Goal: Find specific page/section: Find specific page/section

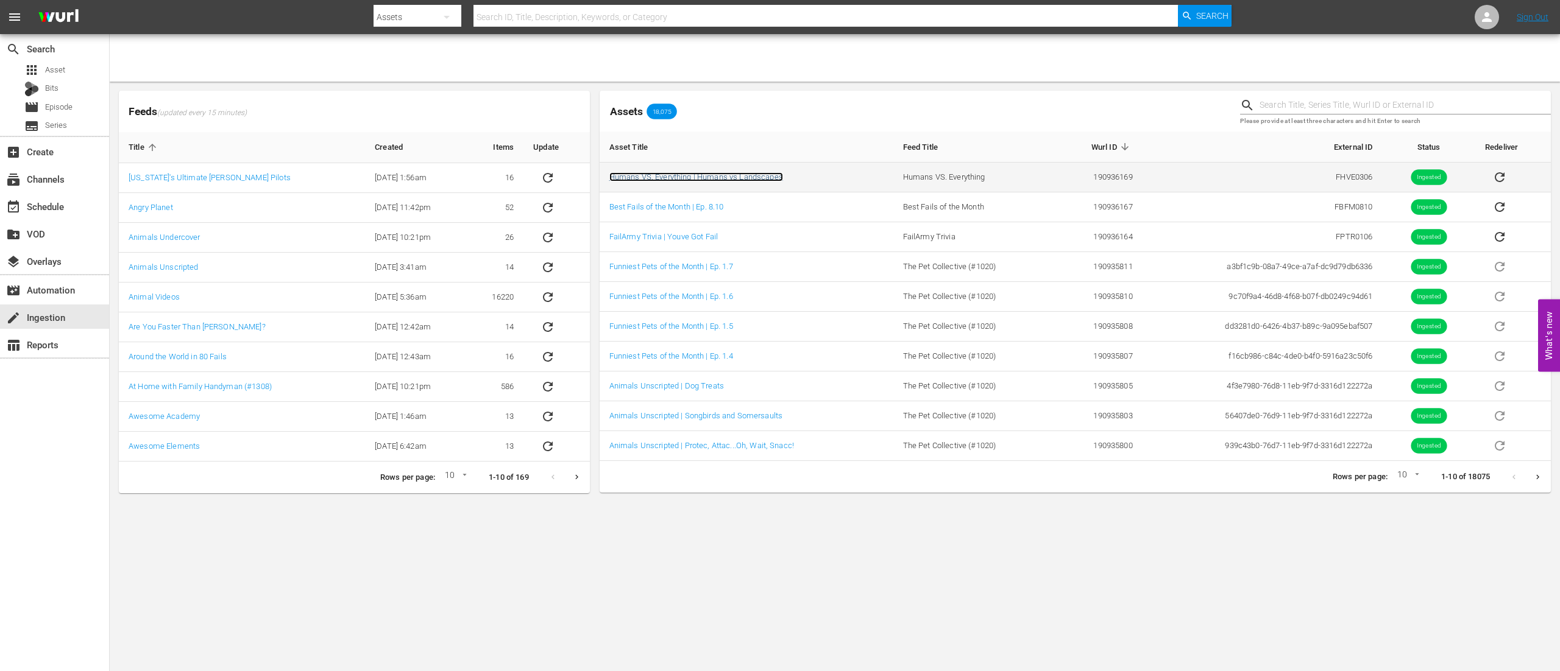
click at [653, 177] on link "Humans VS. Everything | Humans vs Landscapes" at bounding box center [696, 176] width 174 height 9
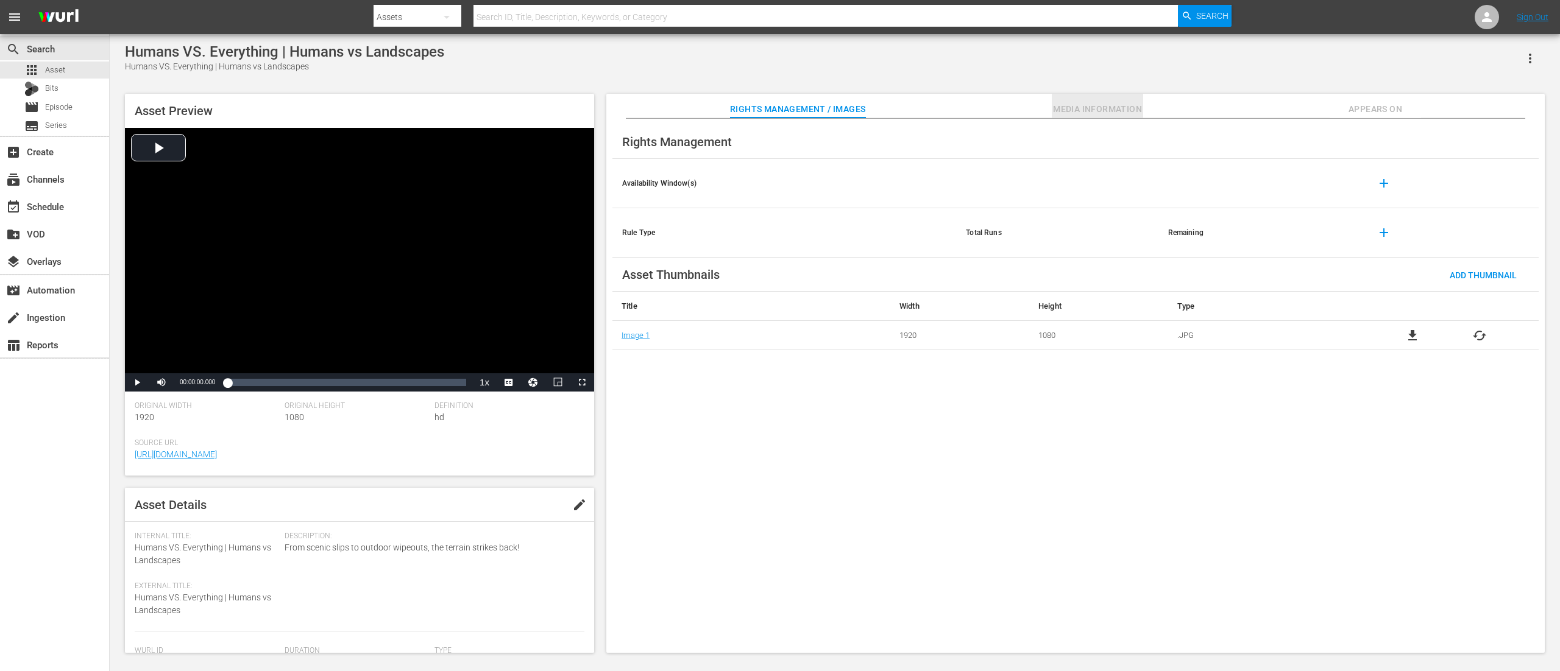
click at [1082, 110] on span "Media Information" at bounding box center [1097, 109] width 91 height 15
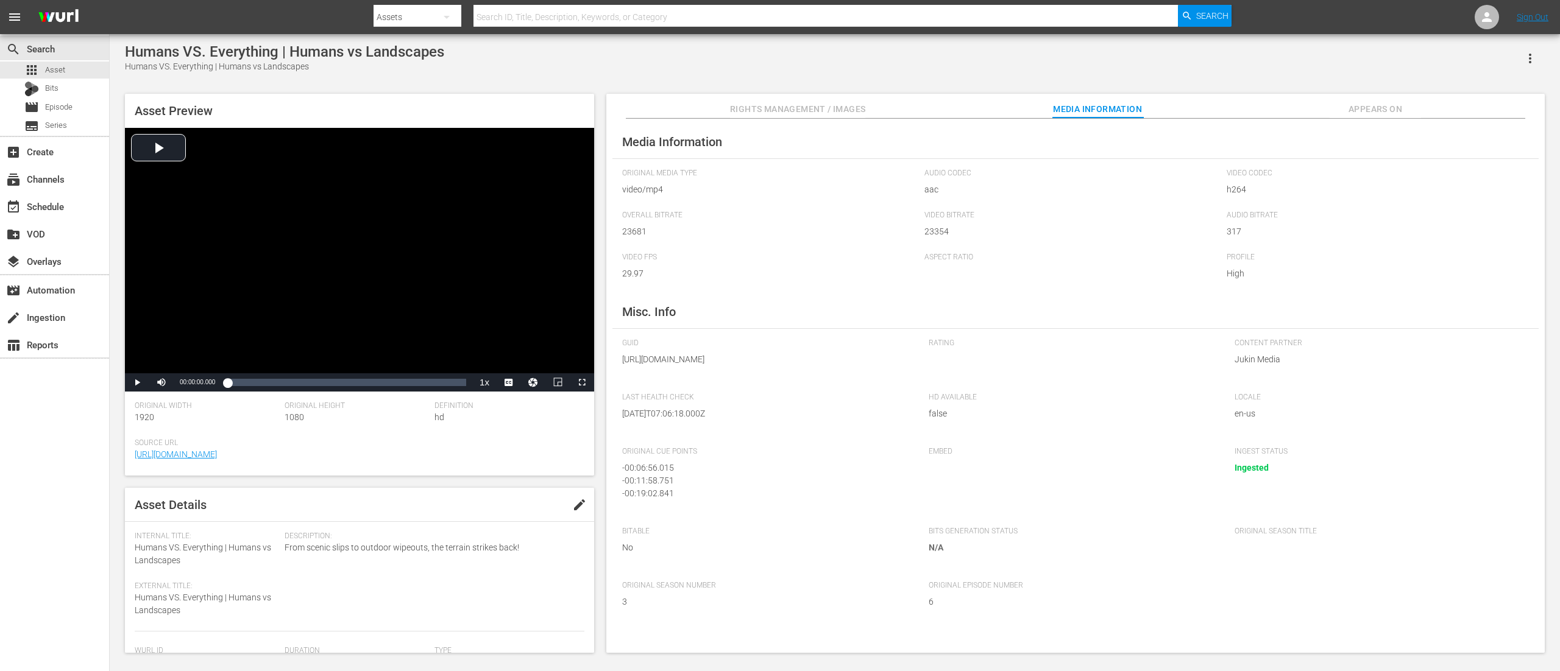
scroll to position [244, 0]
click at [137, 383] on span "Video Player" at bounding box center [137, 383] width 0 height 0
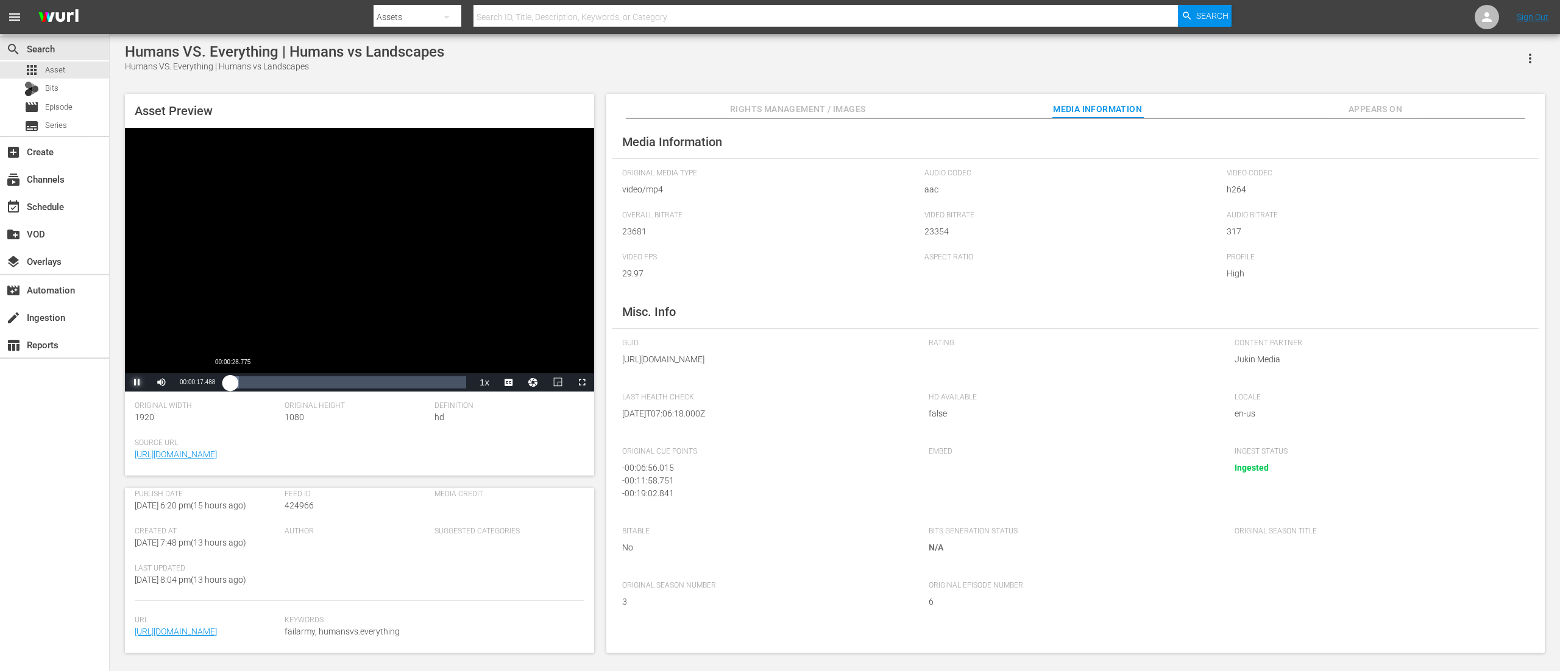
click at [230, 383] on div "00:00:17.590" at bounding box center [228, 383] width 3 height 12
click at [459, 384] on div "00:22:50.442" at bounding box center [459, 383] width 1 height 12
click at [460, 383] on div "00:22:56.575" at bounding box center [343, 383] width 233 height 12
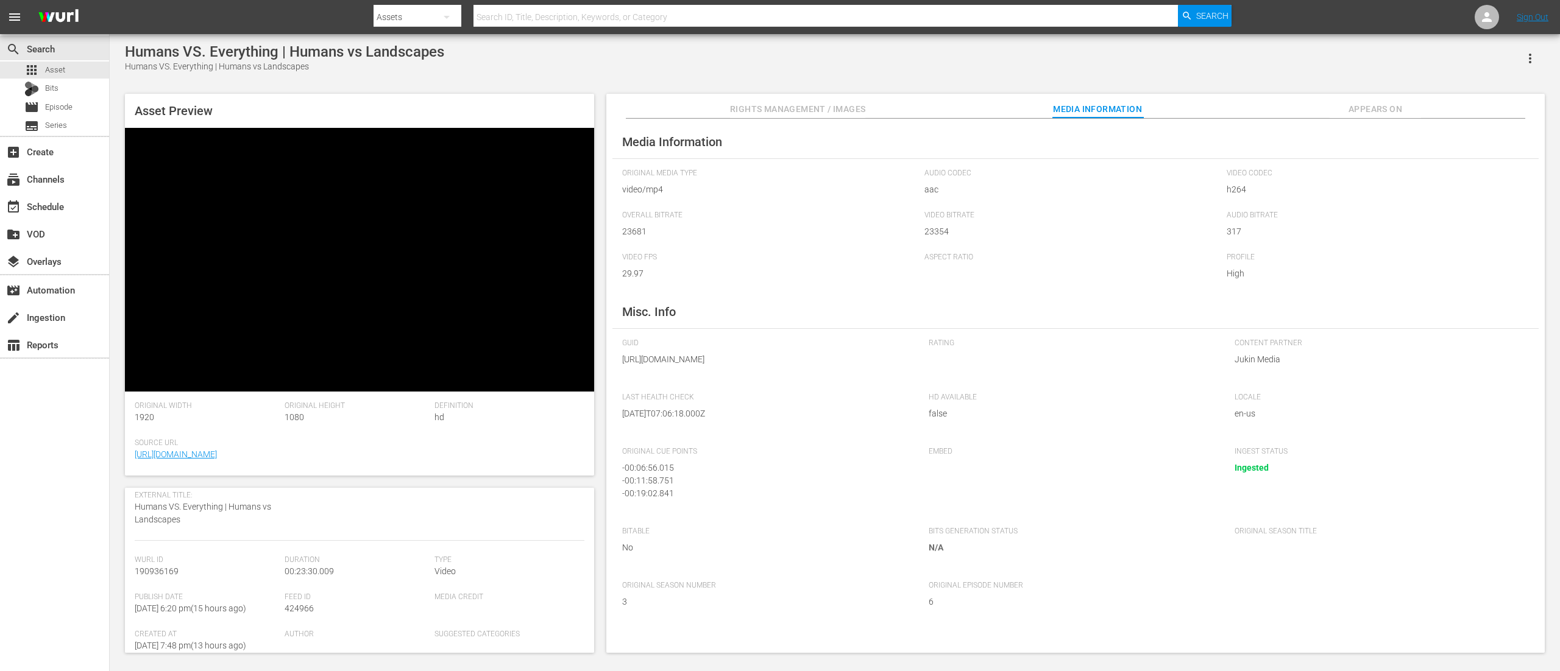
scroll to position [0, 0]
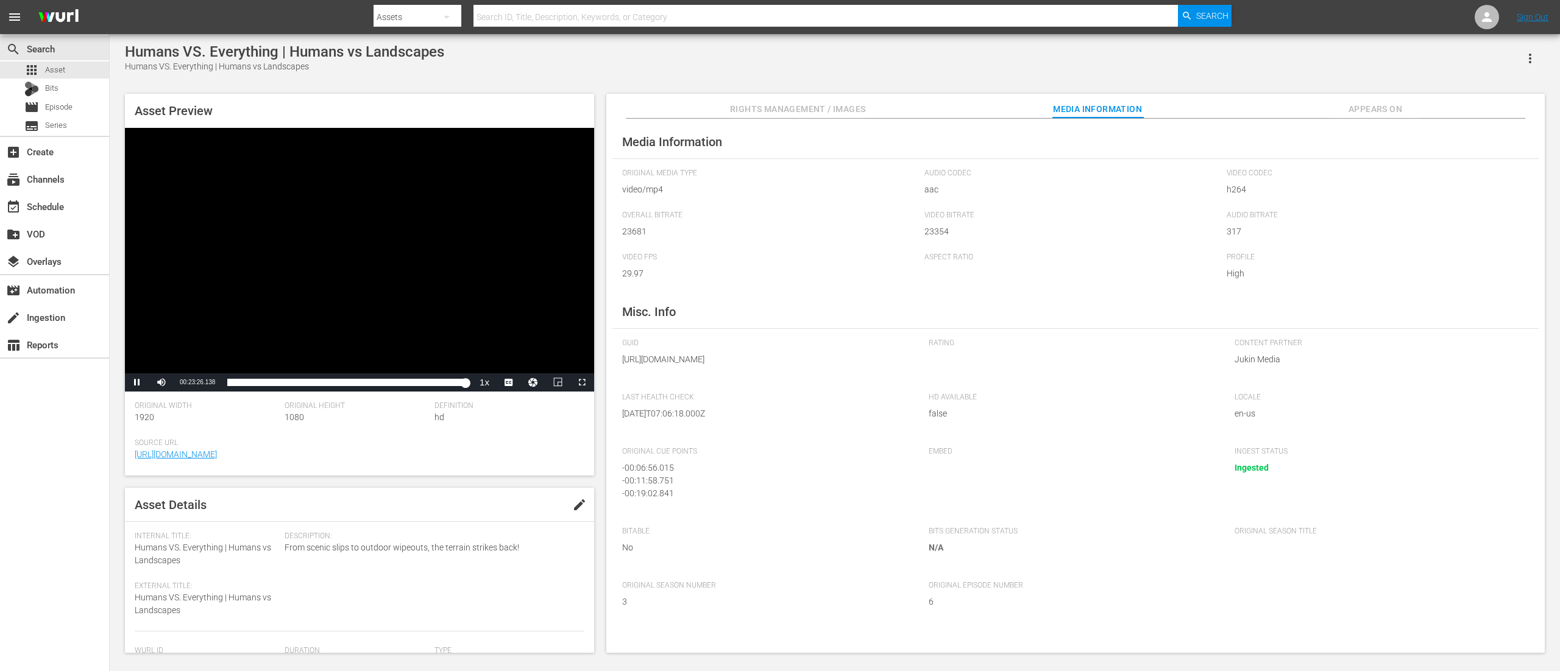
click at [579, 17] on input "text" at bounding box center [825, 16] width 704 height 29
type input "fhve03"
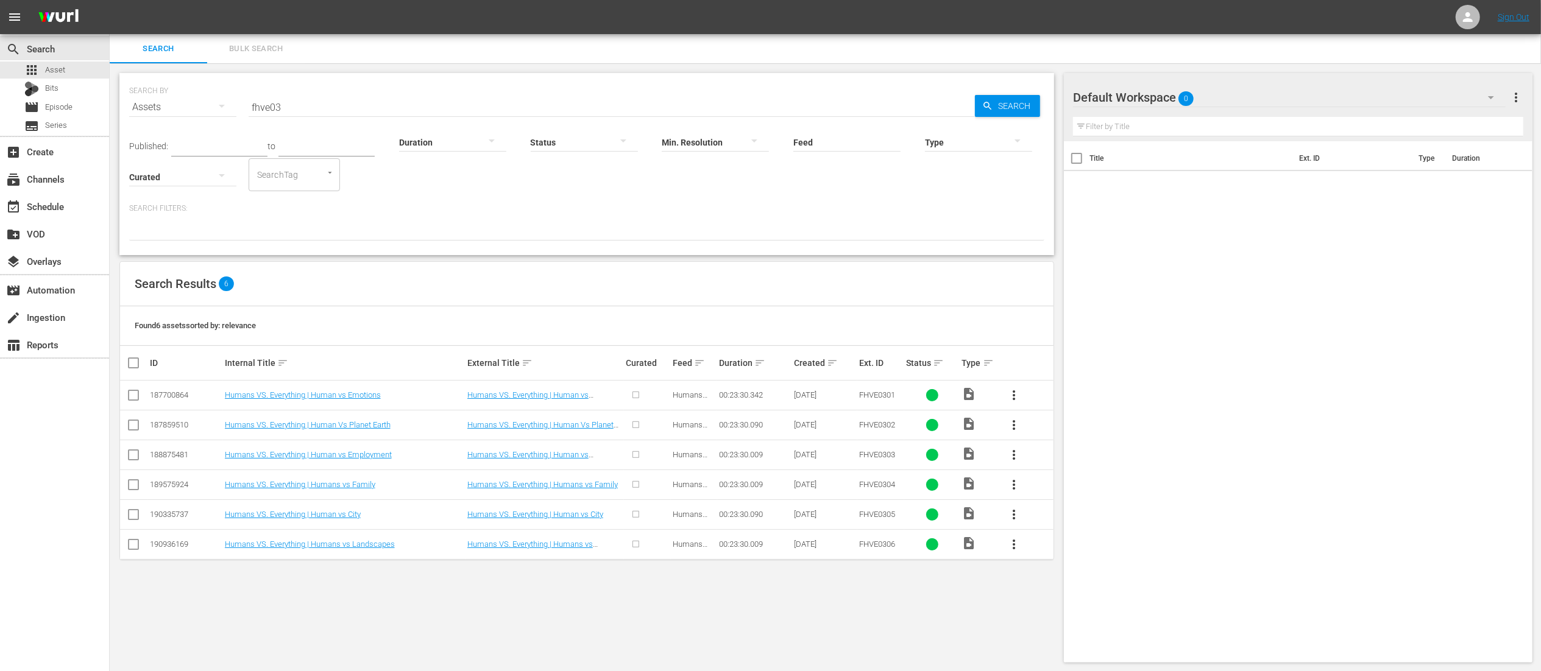
click at [286, 107] on input "fhve03" at bounding box center [612, 107] width 726 height 29
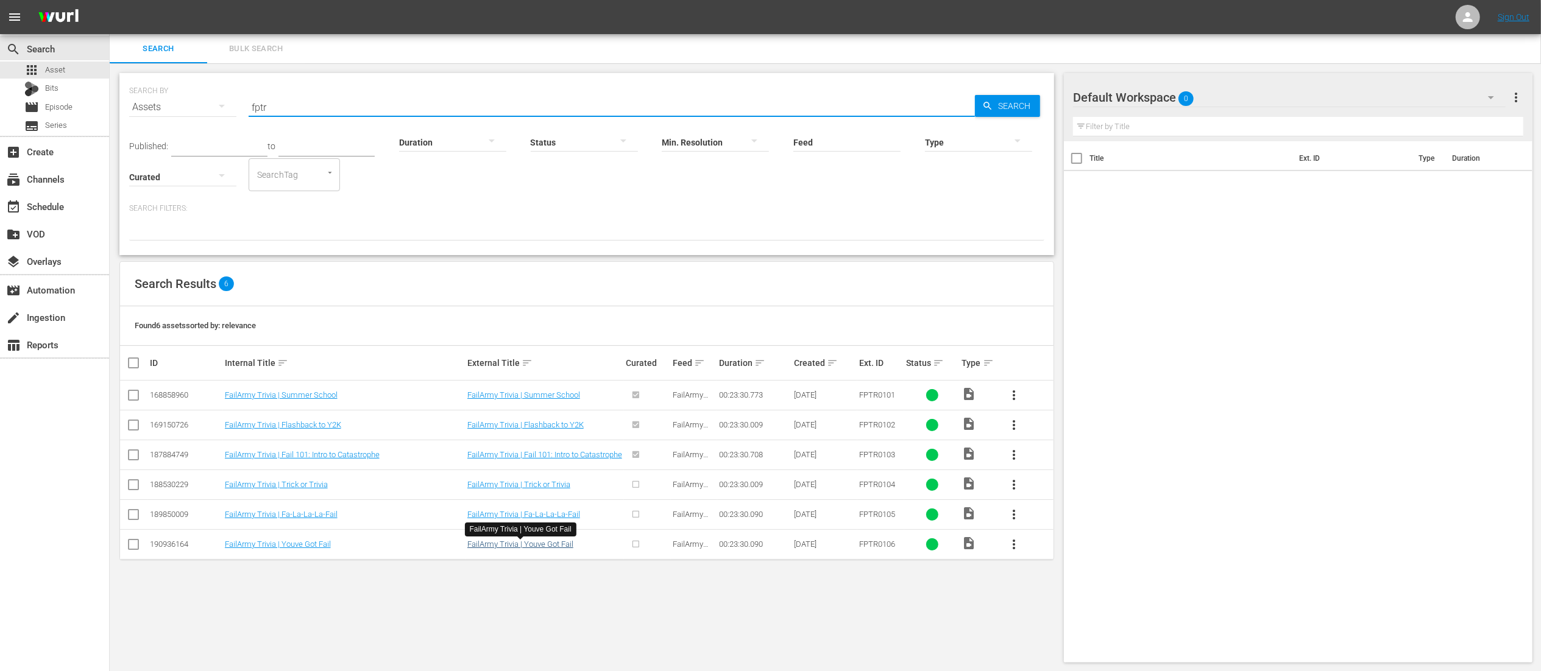
type input "fptr"
click at [508, 548] on link "FailArmy Trivia | Youve Got Fail" at bounding box center [520, 544] width 106 height 9
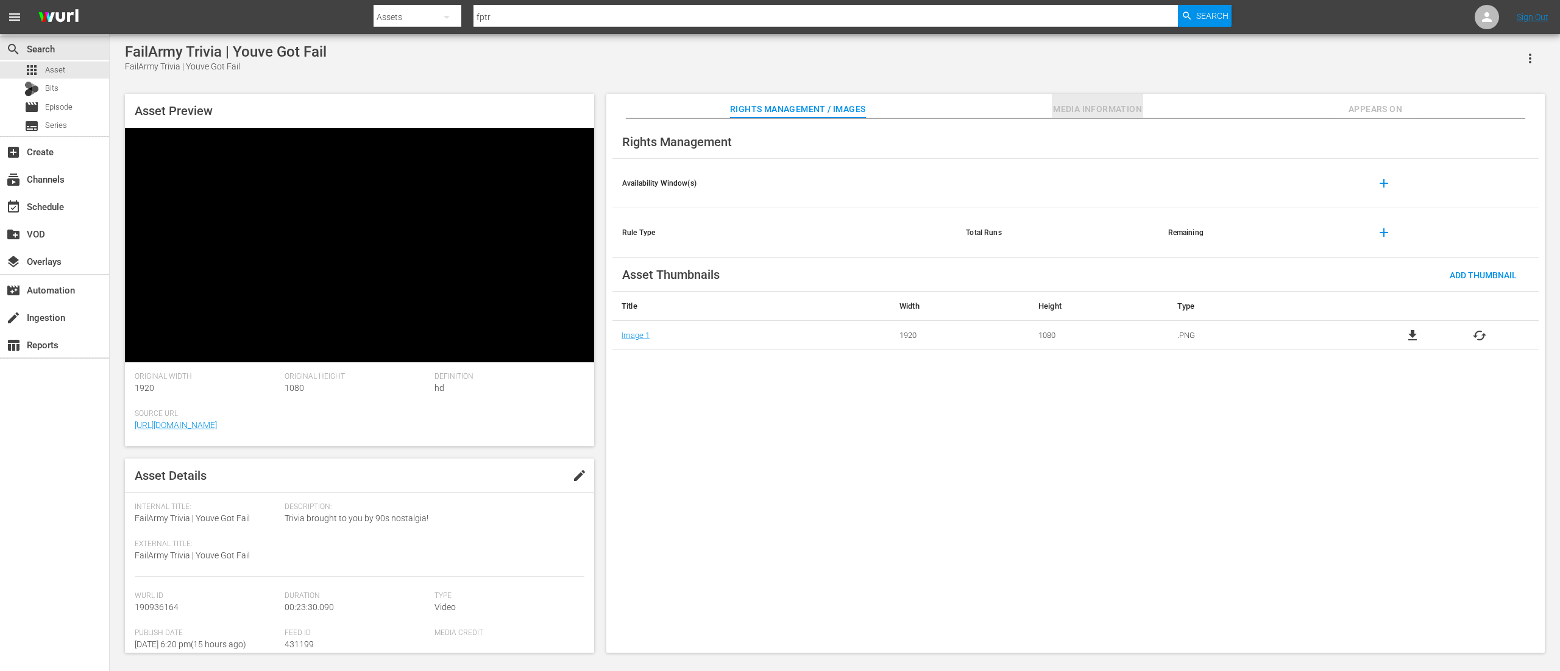
click at [1080, 111] on span "Media Information" at bounding box center [1097, 109] width 91 height 15
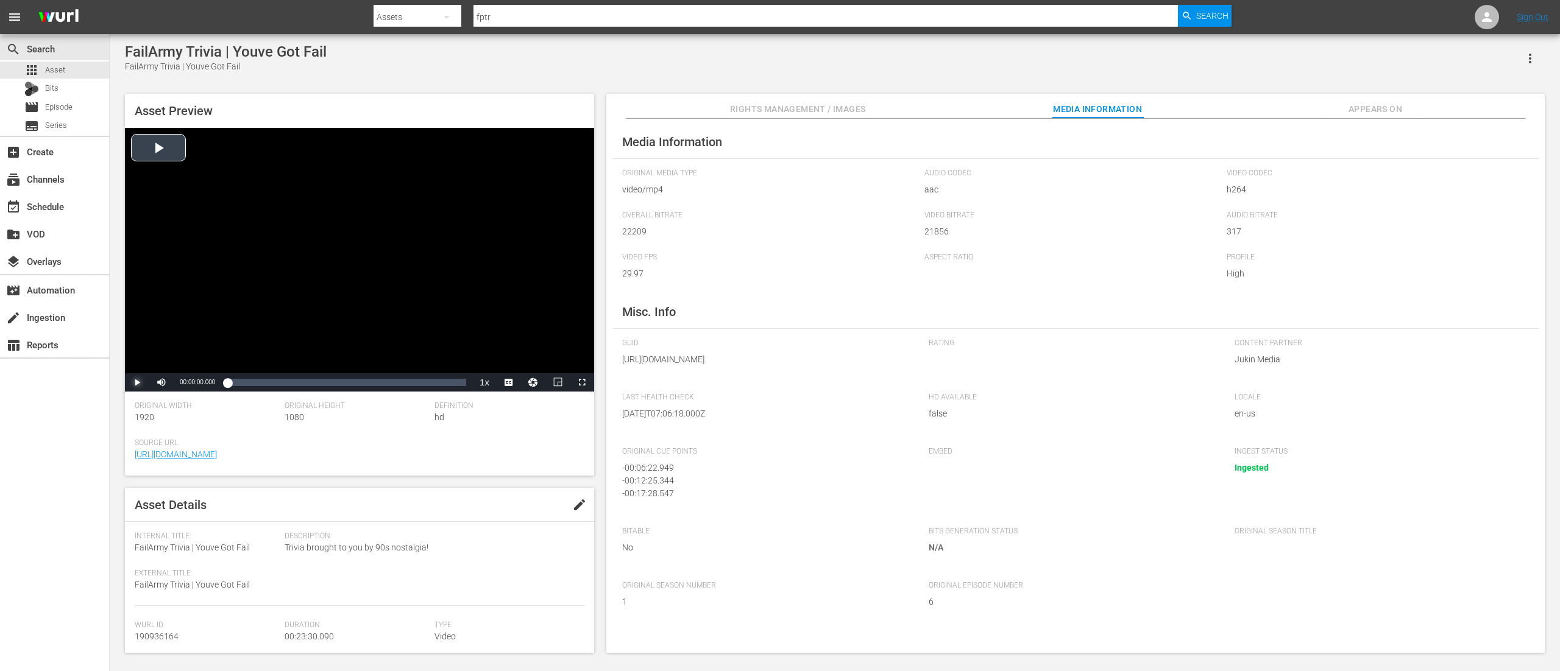
click at [137, 383] on span "Video Player" at bounding box center [137, 383] width 0 height 0
click at [420, 381] on div "Loaded : 1.27% 00:19:00.302 00:00:01.665" at bounding box center [346, 383] width 239 height 12
click at [454, 386] on div "00:22:14.549" at bounding box center [453, 383] width 1 height 12
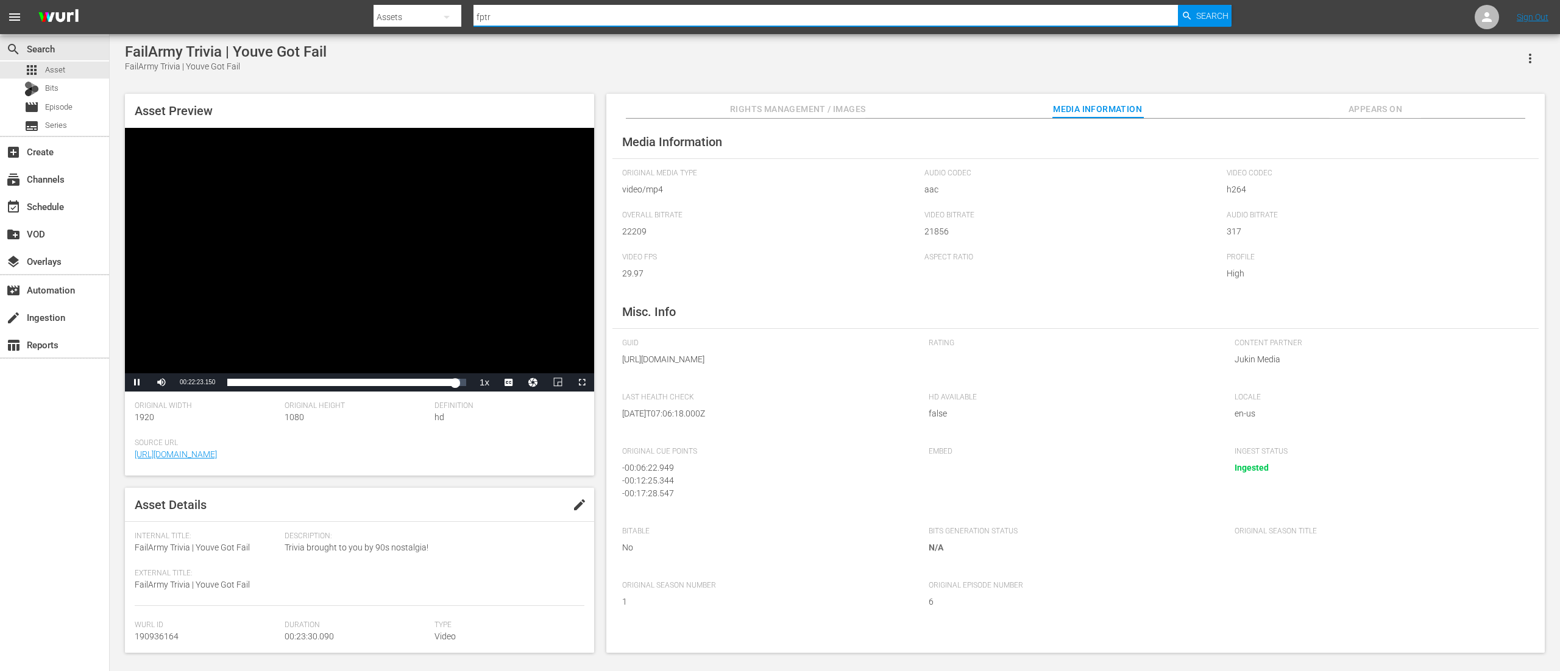
click at [526, 16] on input "fptr" at bounding box center [825, 16] width 704 height 29
type input "fbfm08"
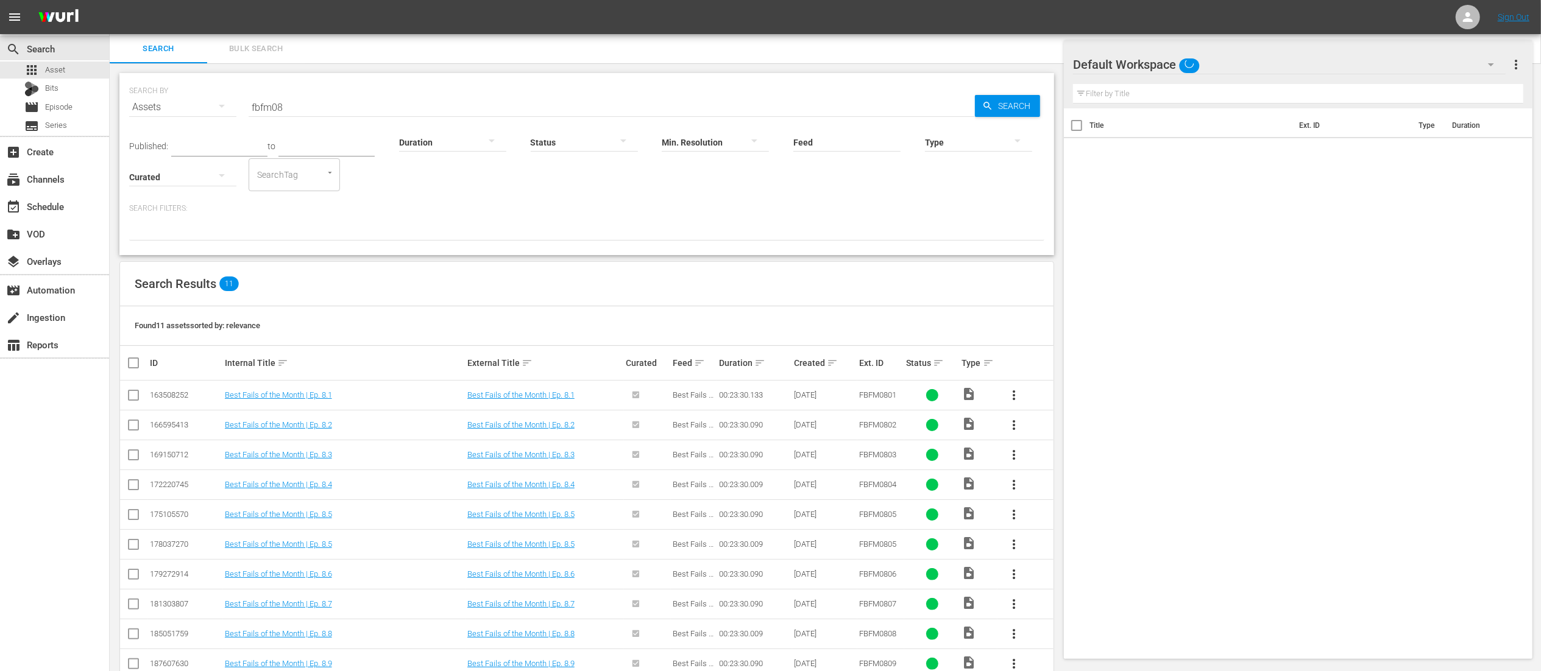
scroll to position [62, 0]
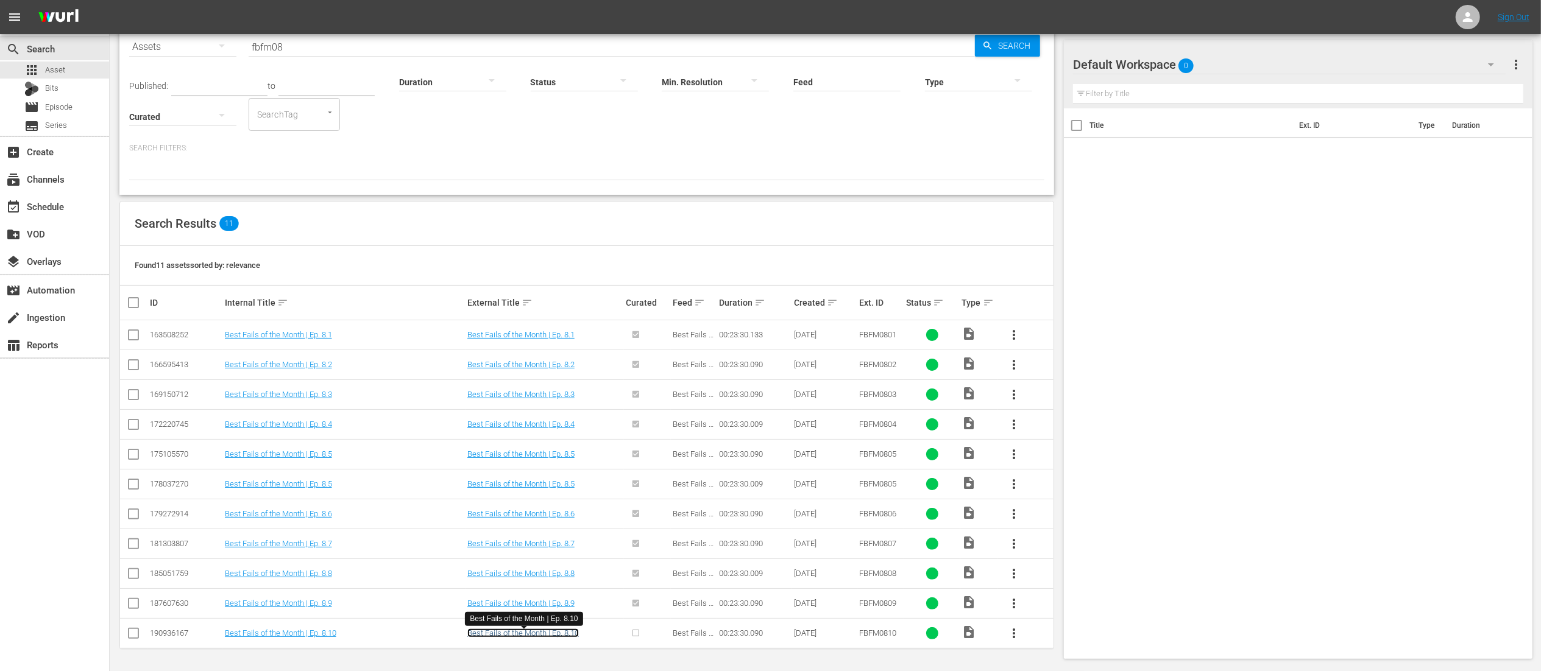
click at [507, 631] on link "Best Fails of the Month | Ep. 8.10" at bounding box center [522, 633] width 111 height 9
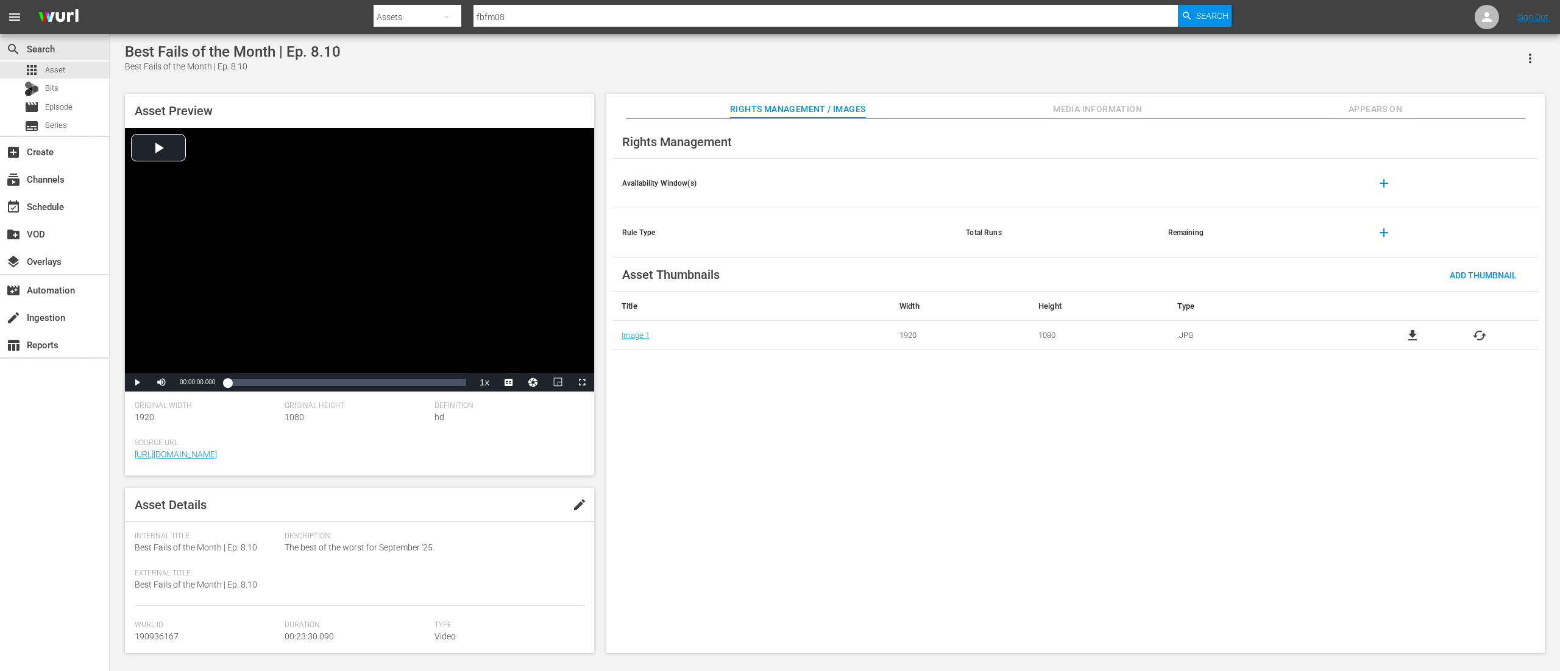
click at [1095, 114] on span "Media Information" at bounding box center [1097, 109] width 91 height 15
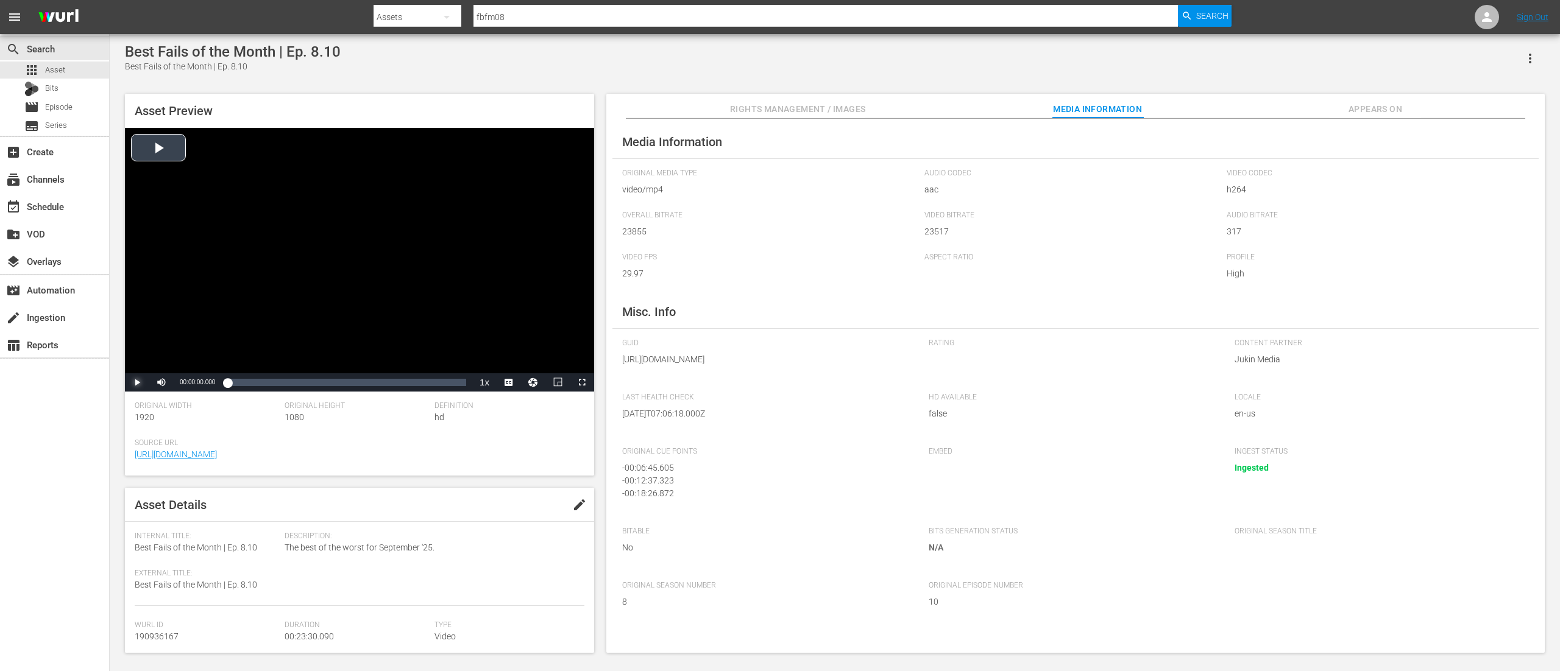
click at [137, 383] on span "Video Player" at bounding box center [137, 383] width 0 height 0
click at [314, 382] on div "Loaded : 0.84% 00:07:50.030 00:00:00.888" at bounding box center [346, 383] width 239 height 12
click at [247, 382] on div "Loaded : 36.19% 00:02:09.498 00:08:28.592" at bounding box center [346, 383] width 239 height 12
click at [232, 383] on div "00:00:25.180" at bounding box center [232, 383] width 1 height 12
click at [230, 381] on div "00:00:33.758" at bounding box center [228, 383] width 2 height 12
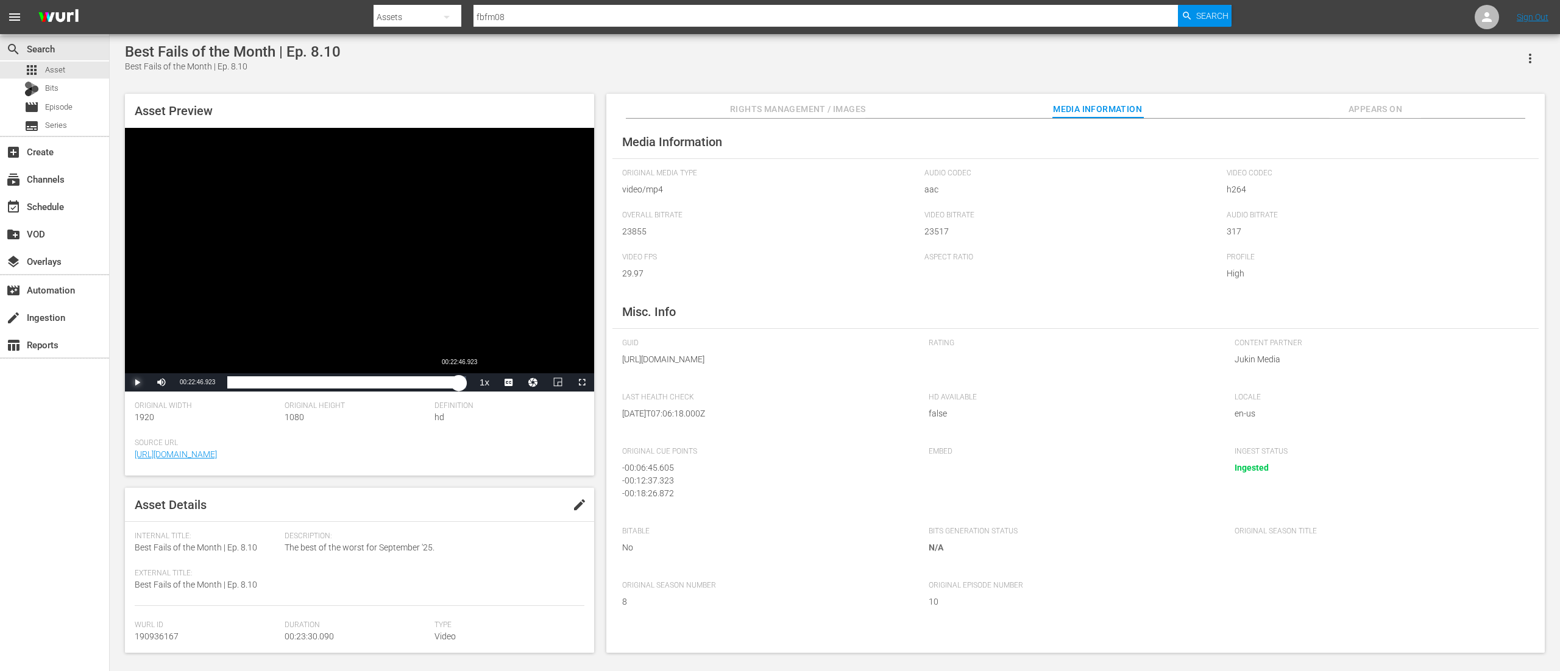
click at [459, 381] on div "Loaded : 4.26% 00:22:46.923 00:00:24.213" at bounding box center [346, 383] width 239 height 12
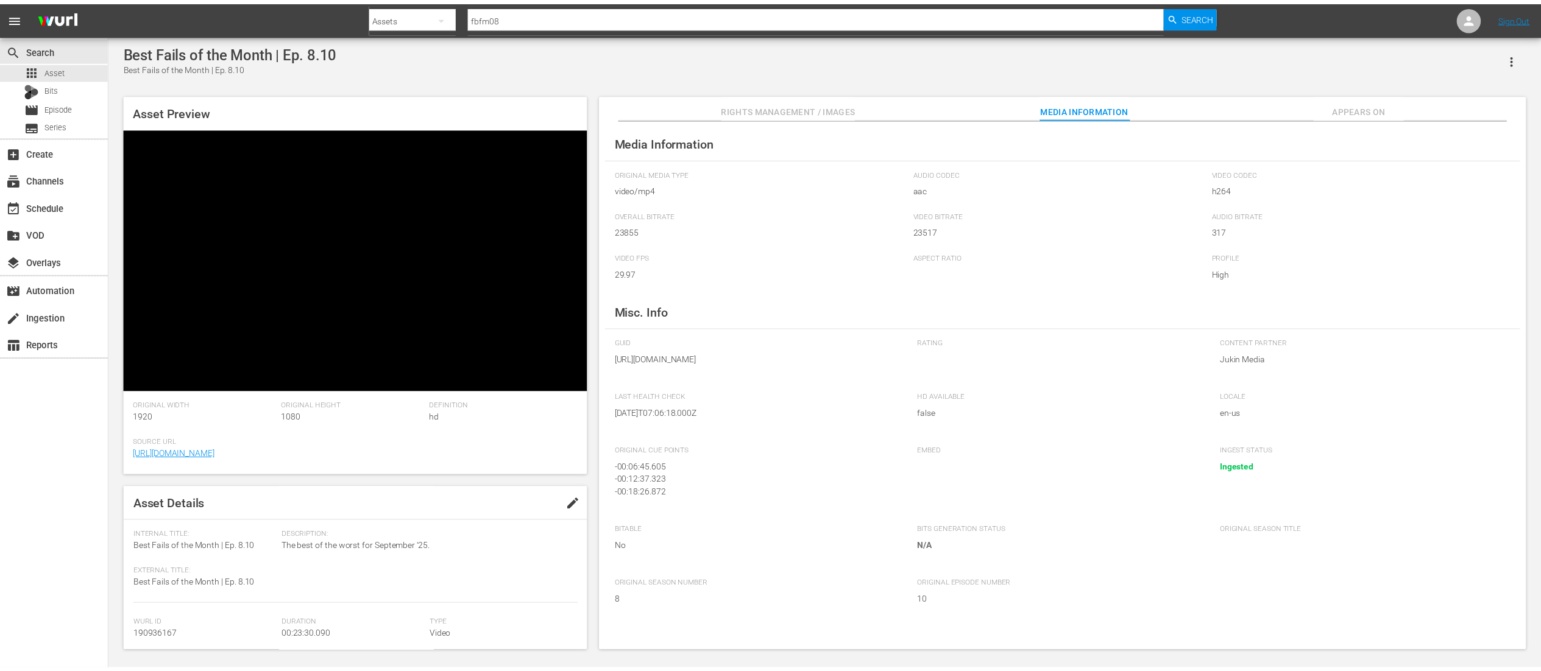
scroll to position [232, 0]
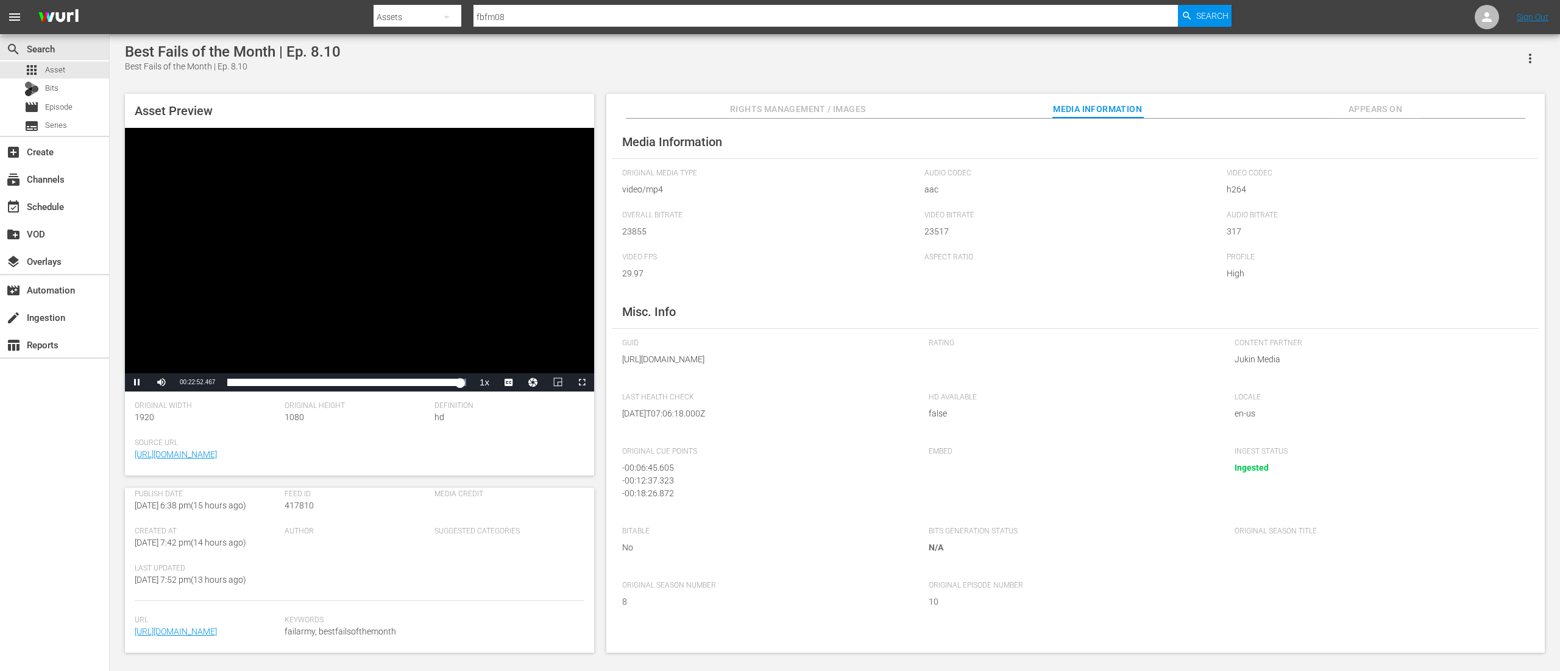
click at [541, 15] on input "fbfm08" at bounding box center [825, 16] width 704 height 29
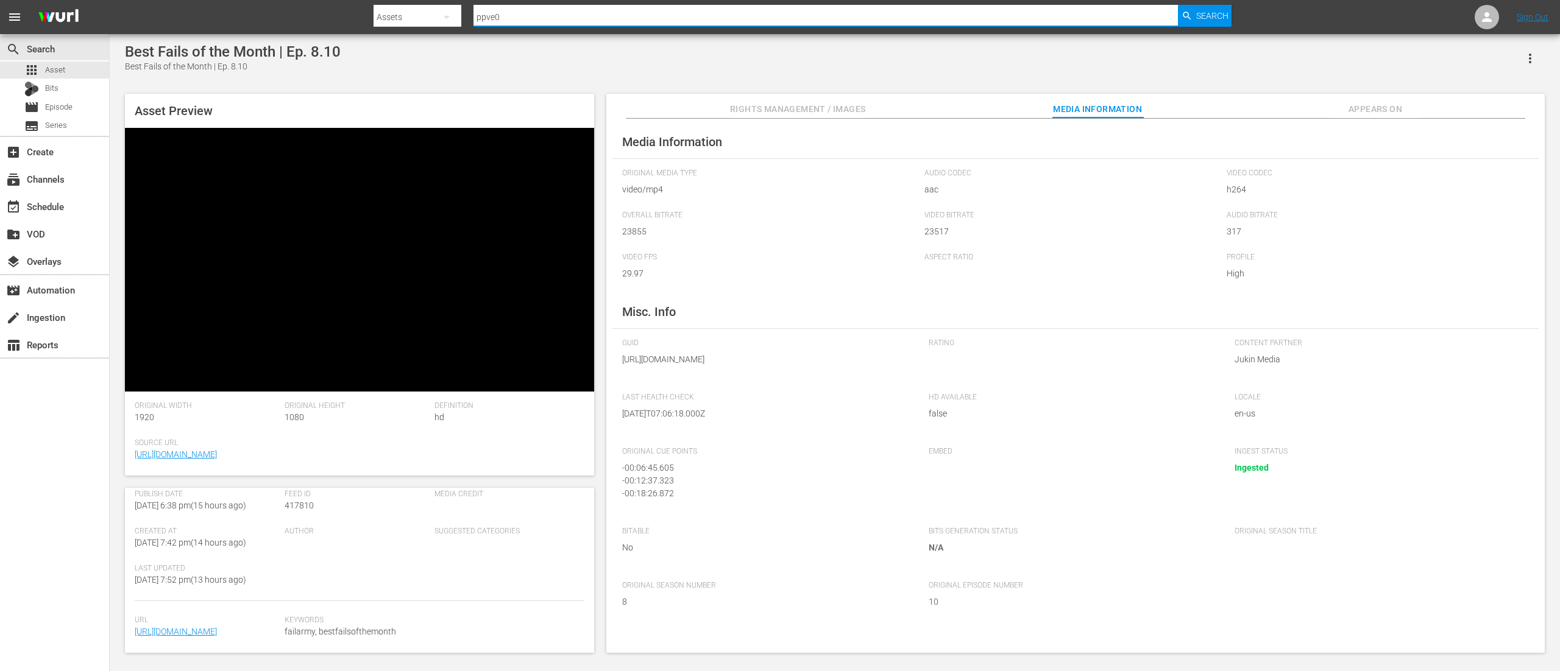
type input "ppve02"
